Goal: Information Seeking & Learning: Learn about a topic

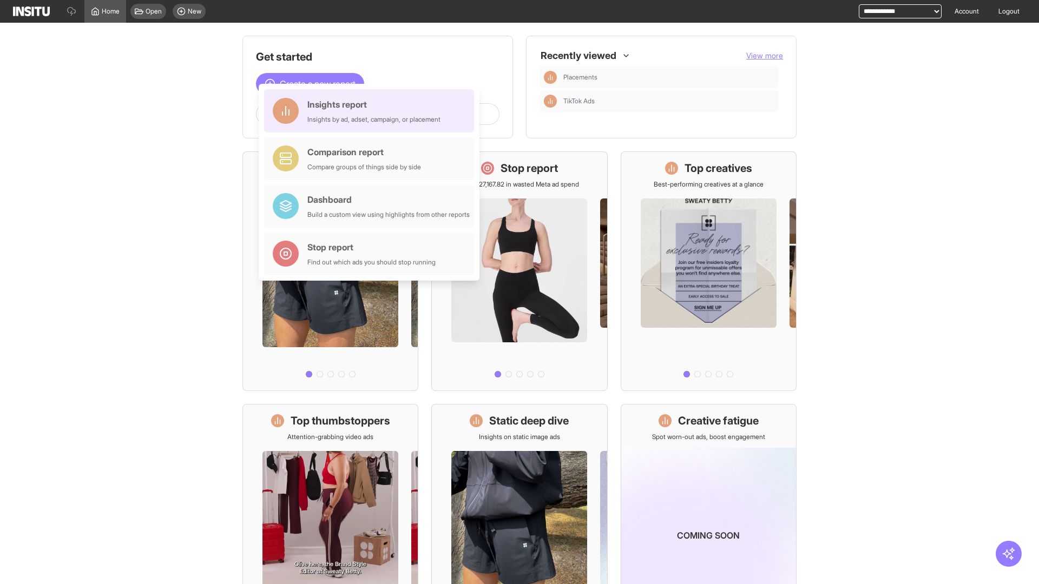
click at [372, 111] on div "Insights report Insights by ad, adset, campaign, or placement" at bounding box center [373, 111] width 133 height 26
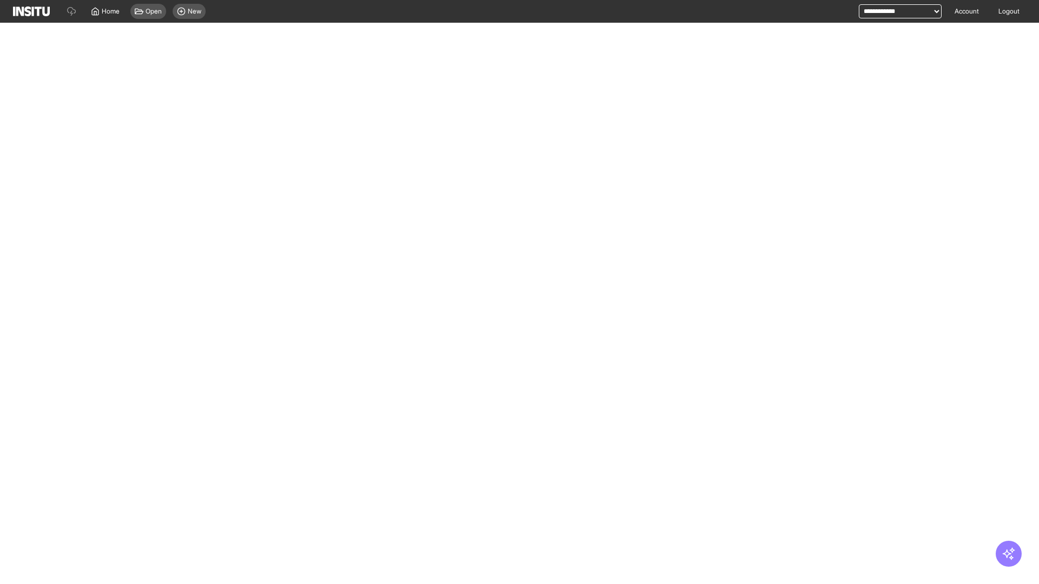
select select "**"
